Goal: Task Accomplishment & Management: Use online tool/utility

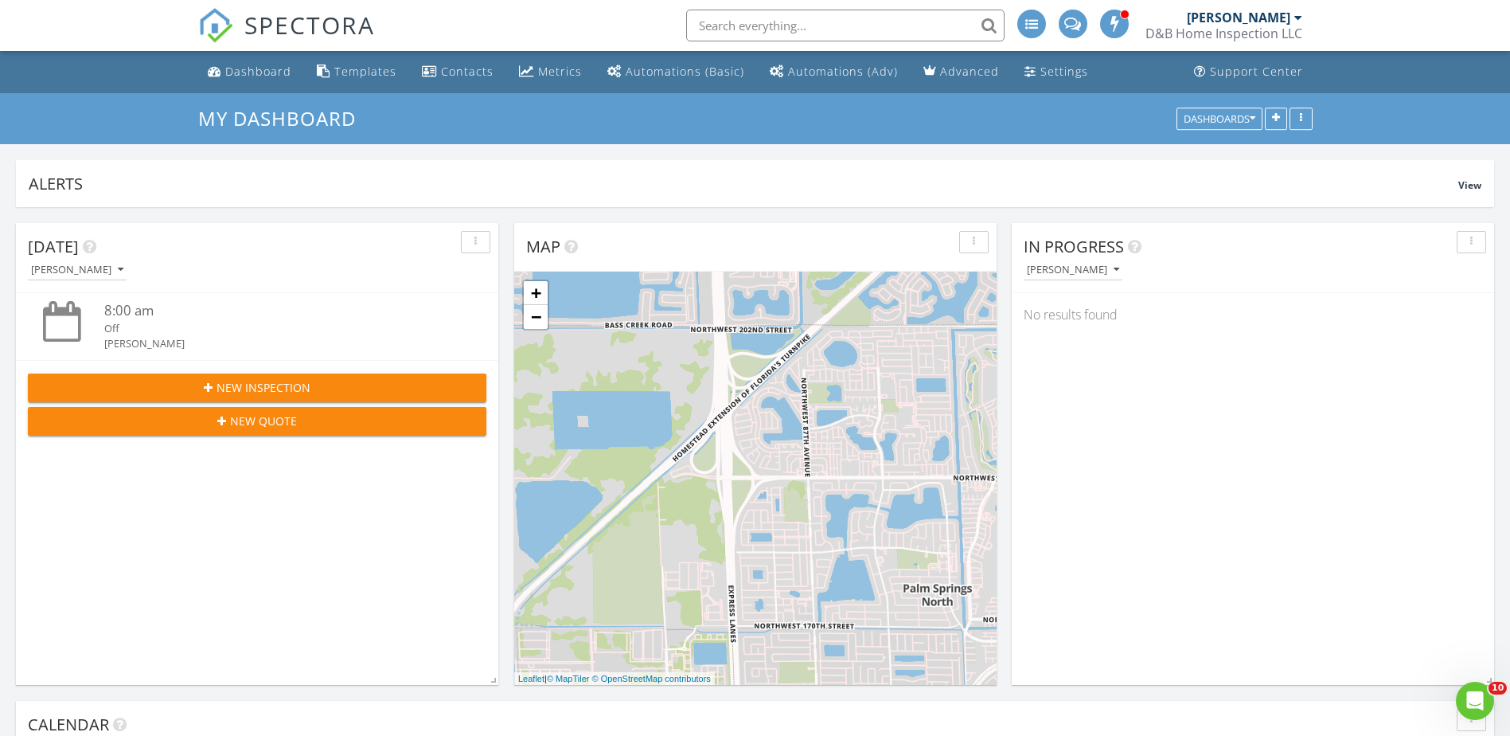
scroll to position [1474, 1535]
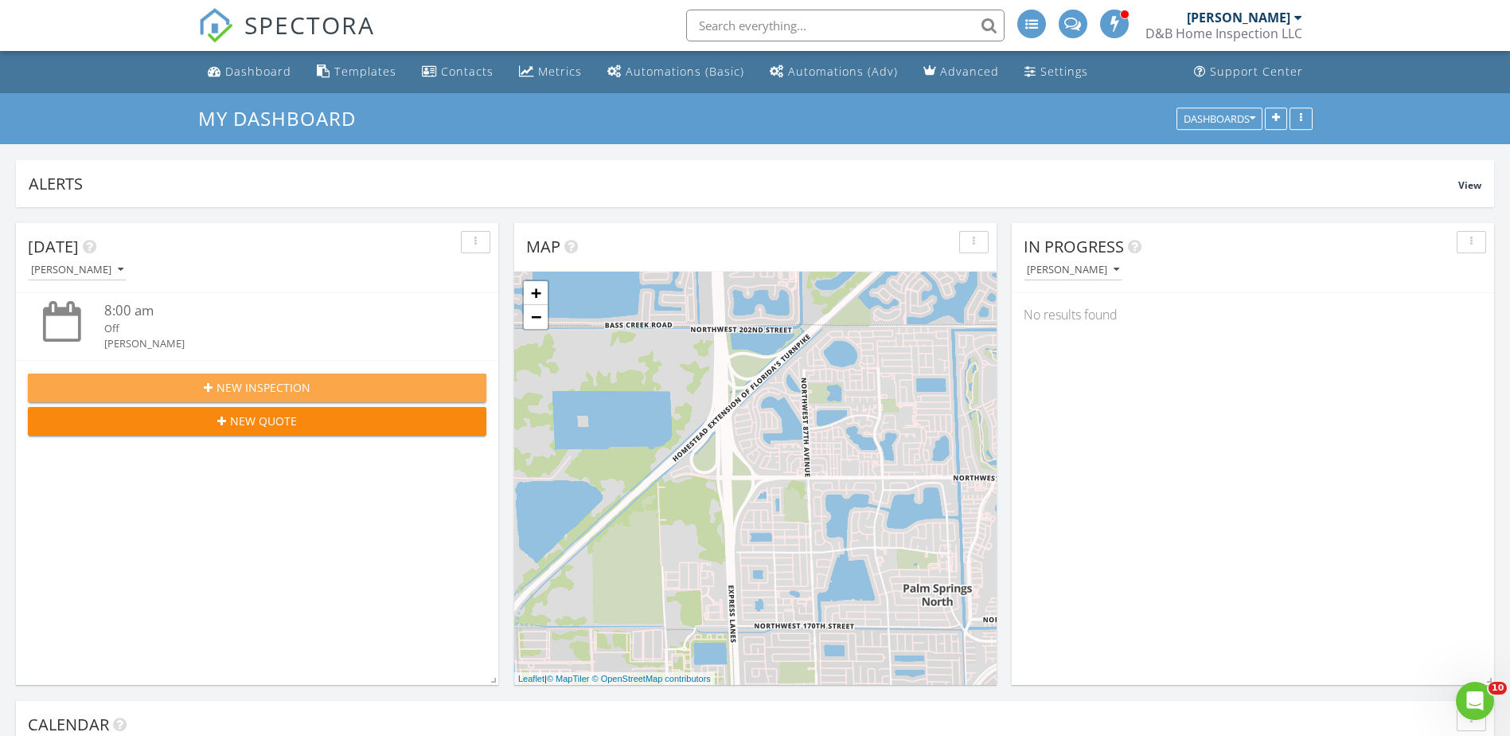
click at [273, 390] on span "New Inspection" at bounding box center [264, 387] width 94 height 17
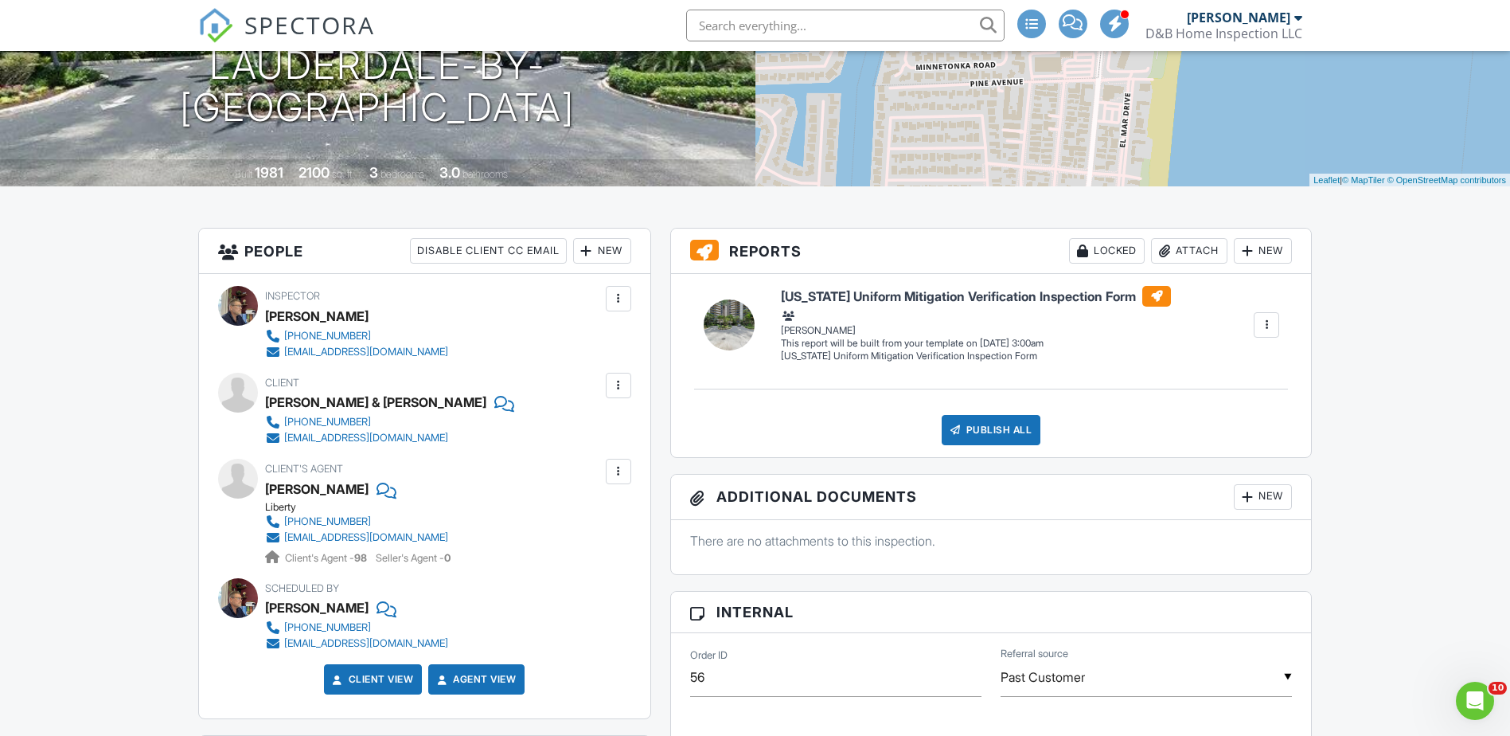
click at [534, 504] on div "Client's Agent [PERSON_NAME] Liberty [PHONE_NUMBER] [EMAIL_ADDRESS][DOMAIN_NAME…" at bounding box center [424, 512] width 413 height 107
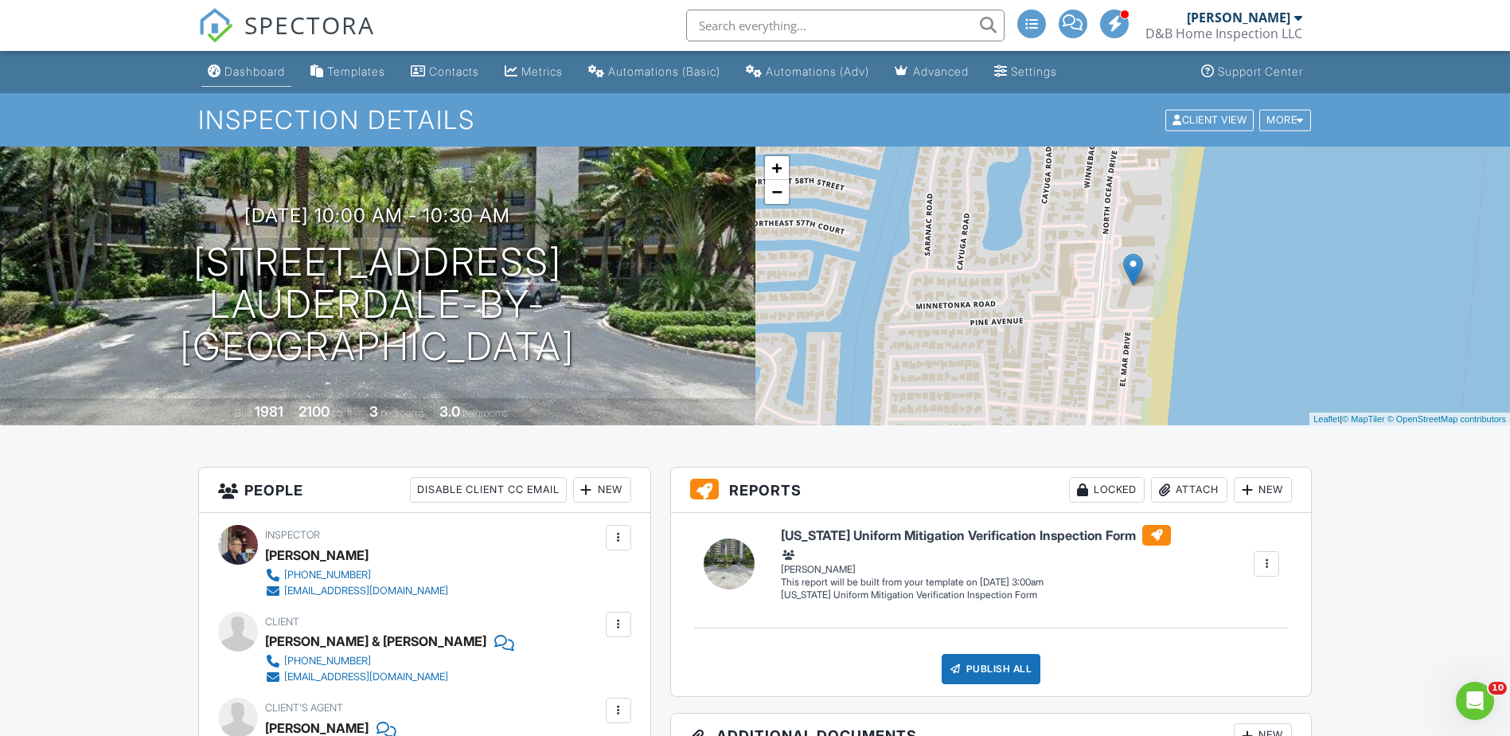
click at [263, 80] on link "Dashboard" at bounding box center [246, 71] width 90 height 29
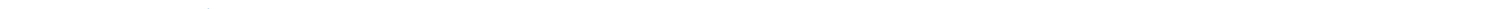
scroll to position [1474, 1522]
